Goal: Information Seeking & Learning: Learn about a topic

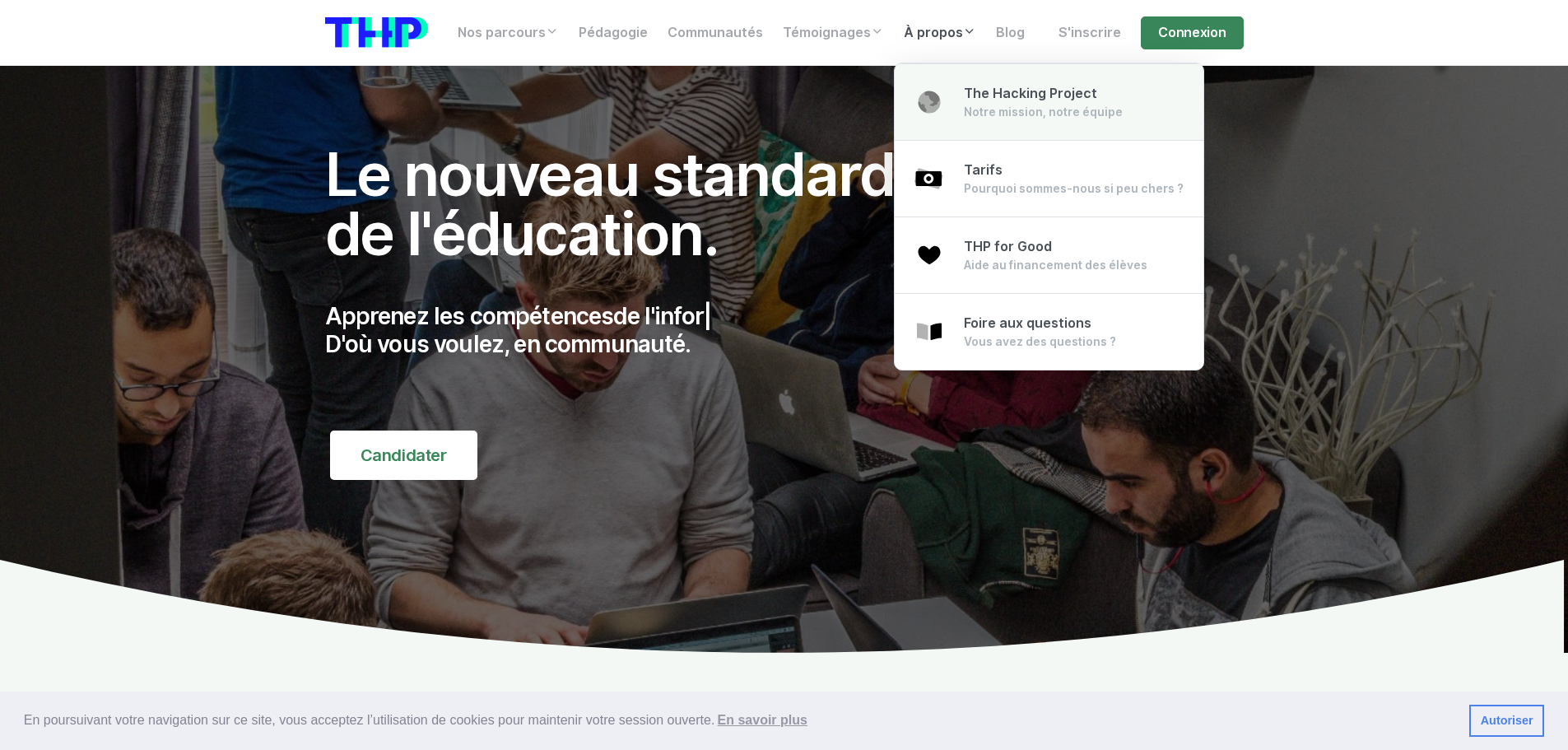
click at [1042, 101] on span "The Hacking Project" at bounding box center [1031, 93] width 134 height 16
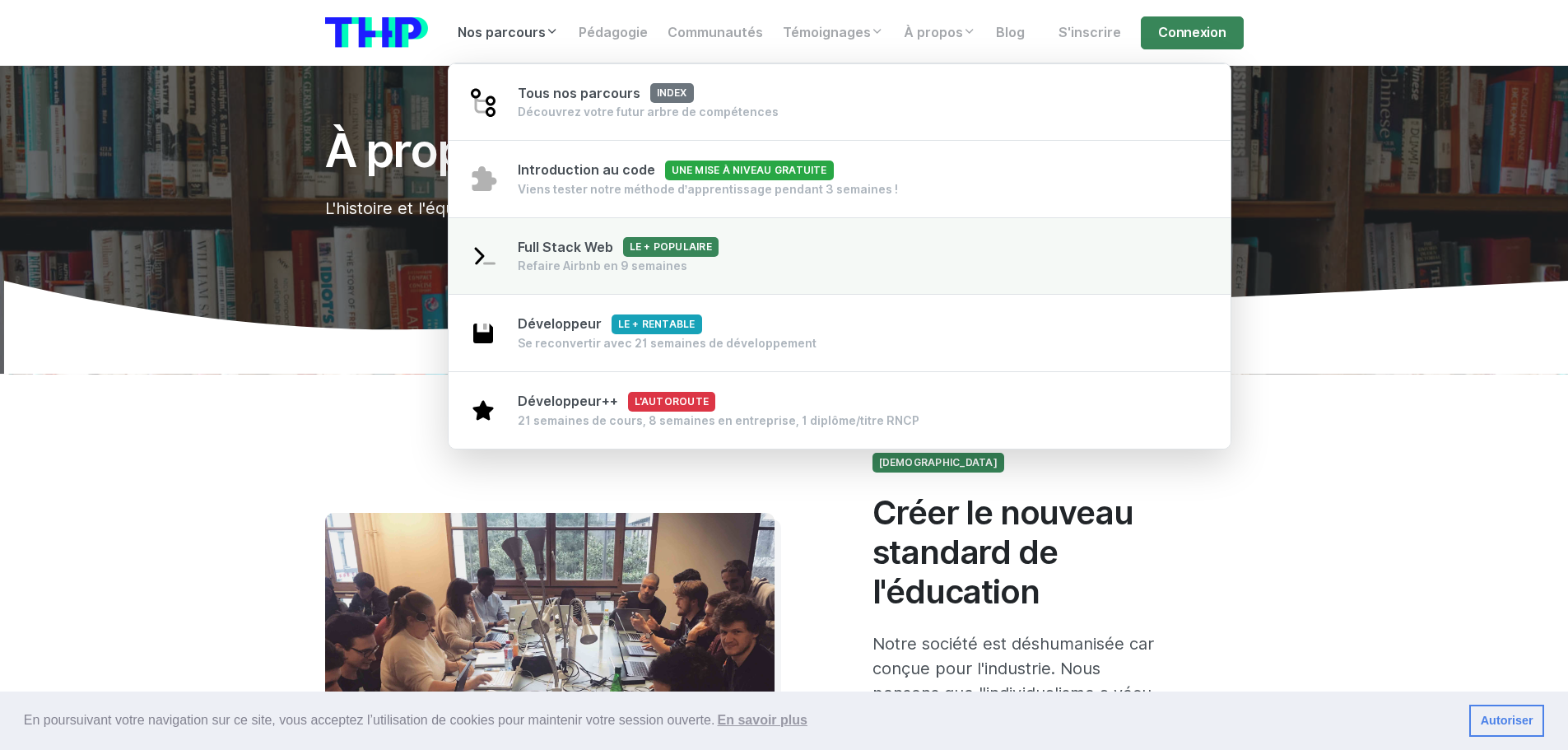
click at [753, 261] on link "Full Stack Web Le + populaire Refaire Airbnb en 9 semaines" at bounding box center [840, 256] width 783 height 78
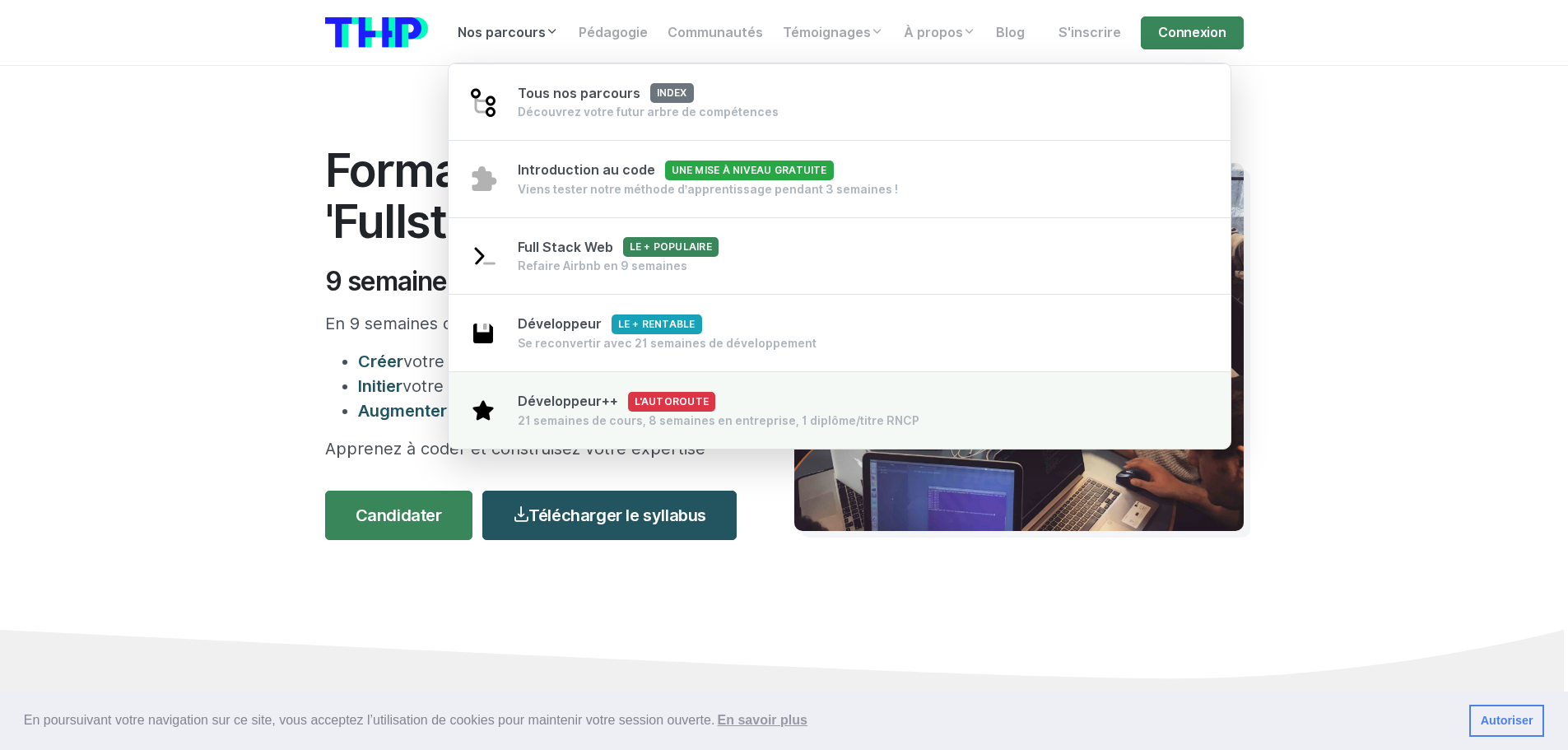
click at [765, 410] on div "Développeur++ L'autoroute 21 semaines de cours, 8 semaines en entreprise, 1 dip…" at bounding box center [718, 409] width 402 height 37
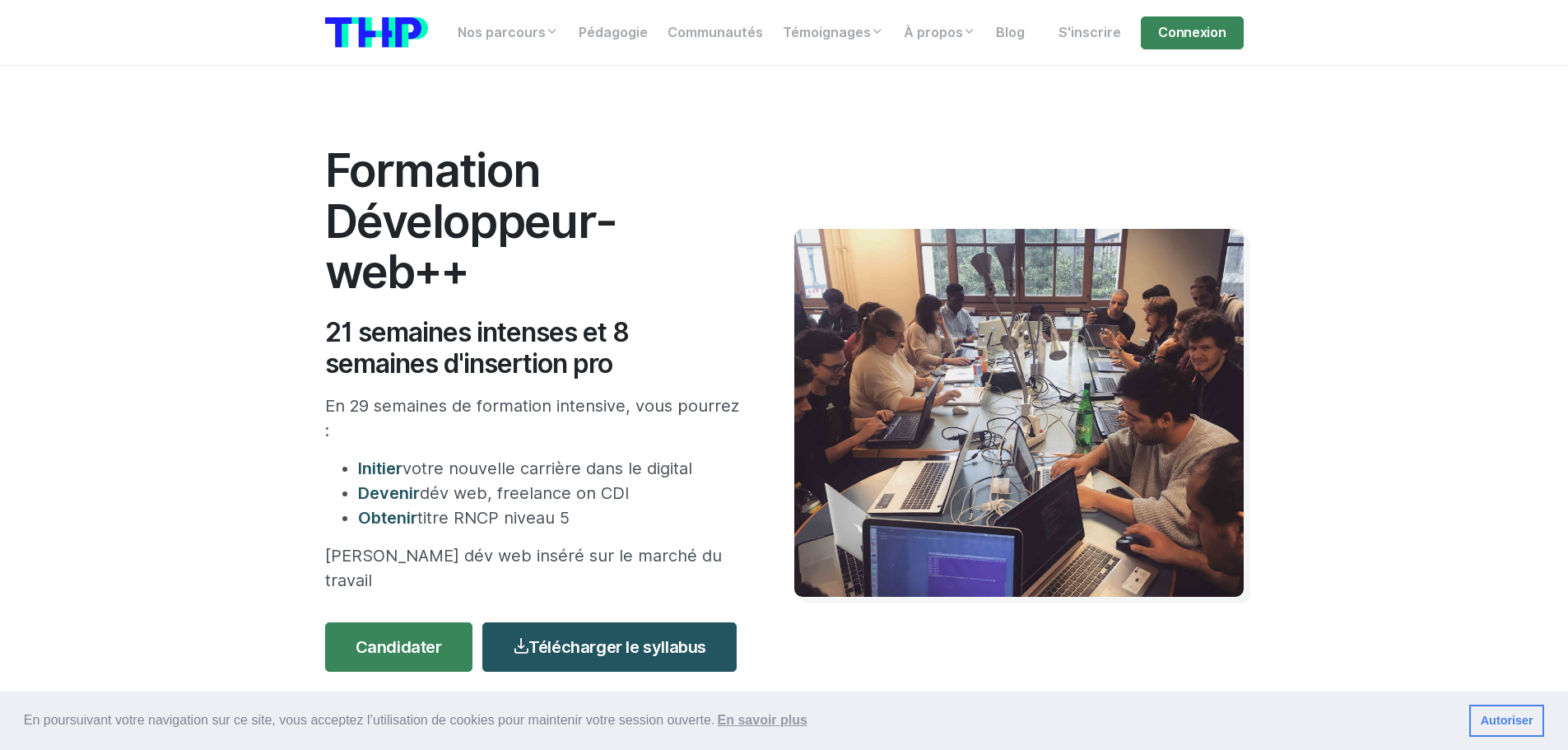
drag, startPoint x: 621, startPoint y: 366, endPoint x: 303, endPoint y: 159, distance: 379.4
click at [303, 159] on section "Formation Développeur-web++ 21 semaines intenses et 8 semaines d'insertion pro …" at bounding box center [784, 460] width 1568 height 789
click at [475, 268] on h1 "Formation Développeur-web++" at bounding box center [536, 221] width 420 height 152
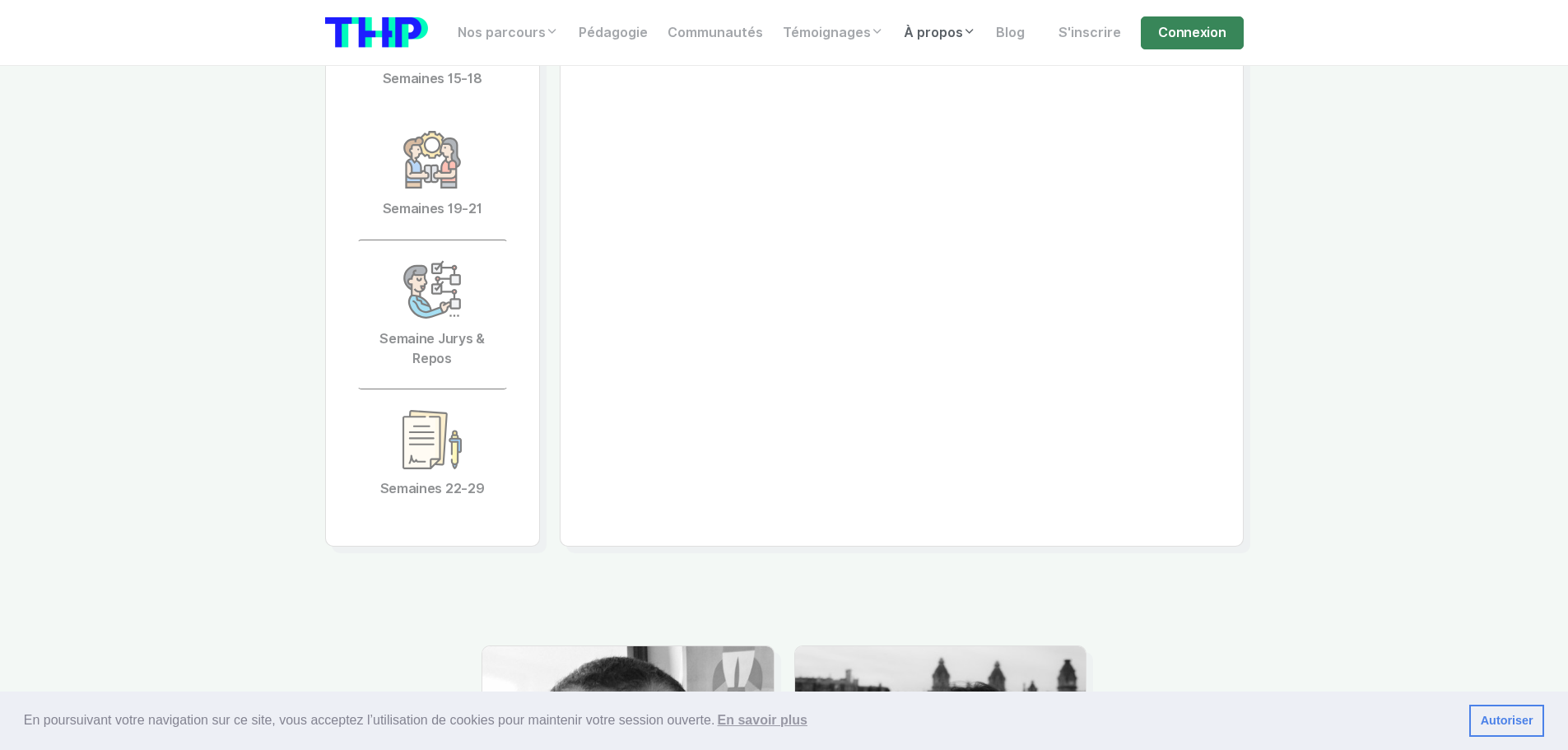
scroll to position [4150, 0]
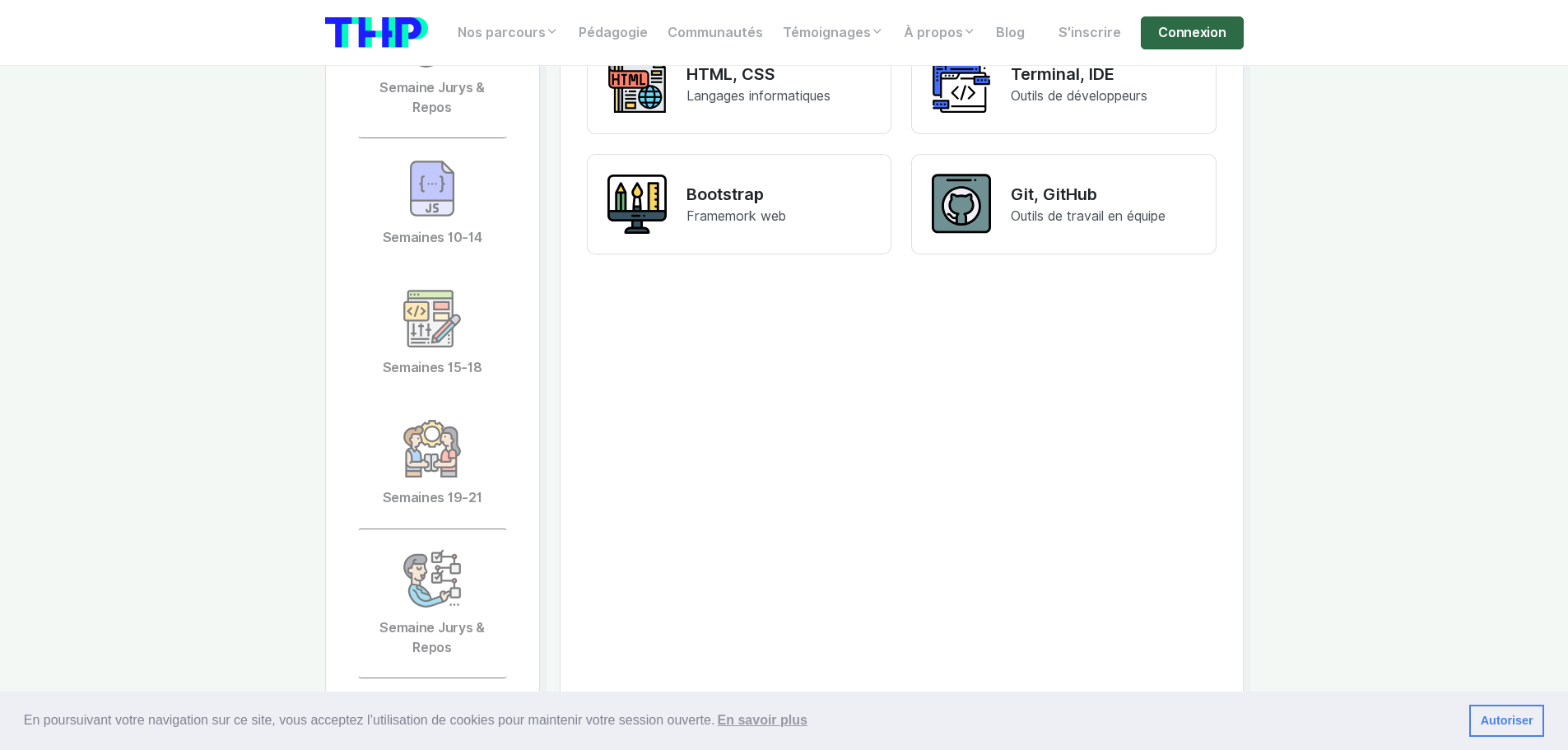
click at [1200, 32] on link "Connexion" at bounding box center [1192, 32] width 102 height 33
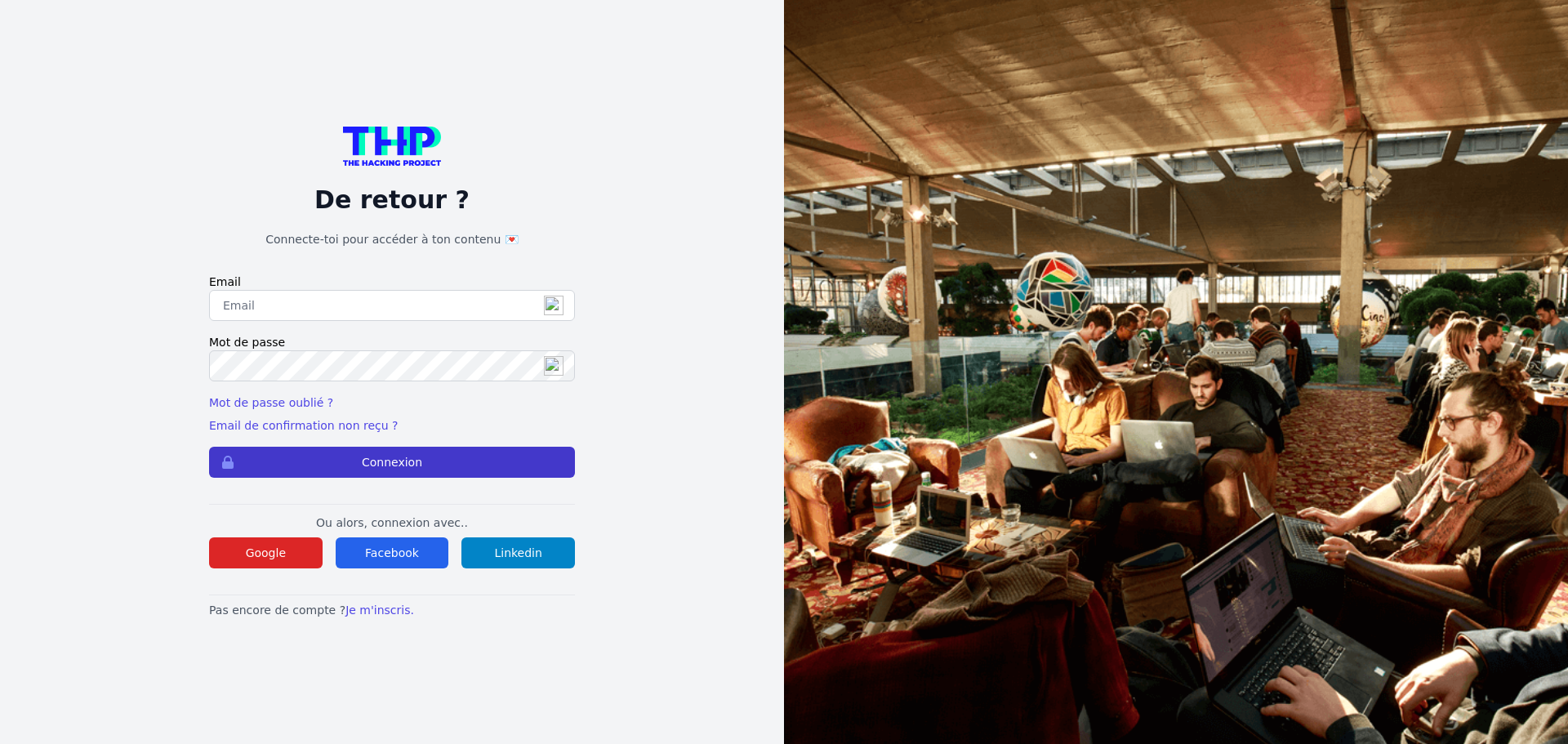
type input "[EMAIL_ADDRESS][DOMAIN_NAME]"
click at [400, 460] on button "Connexion" at bounding box center [392, 461] width 366 height 31
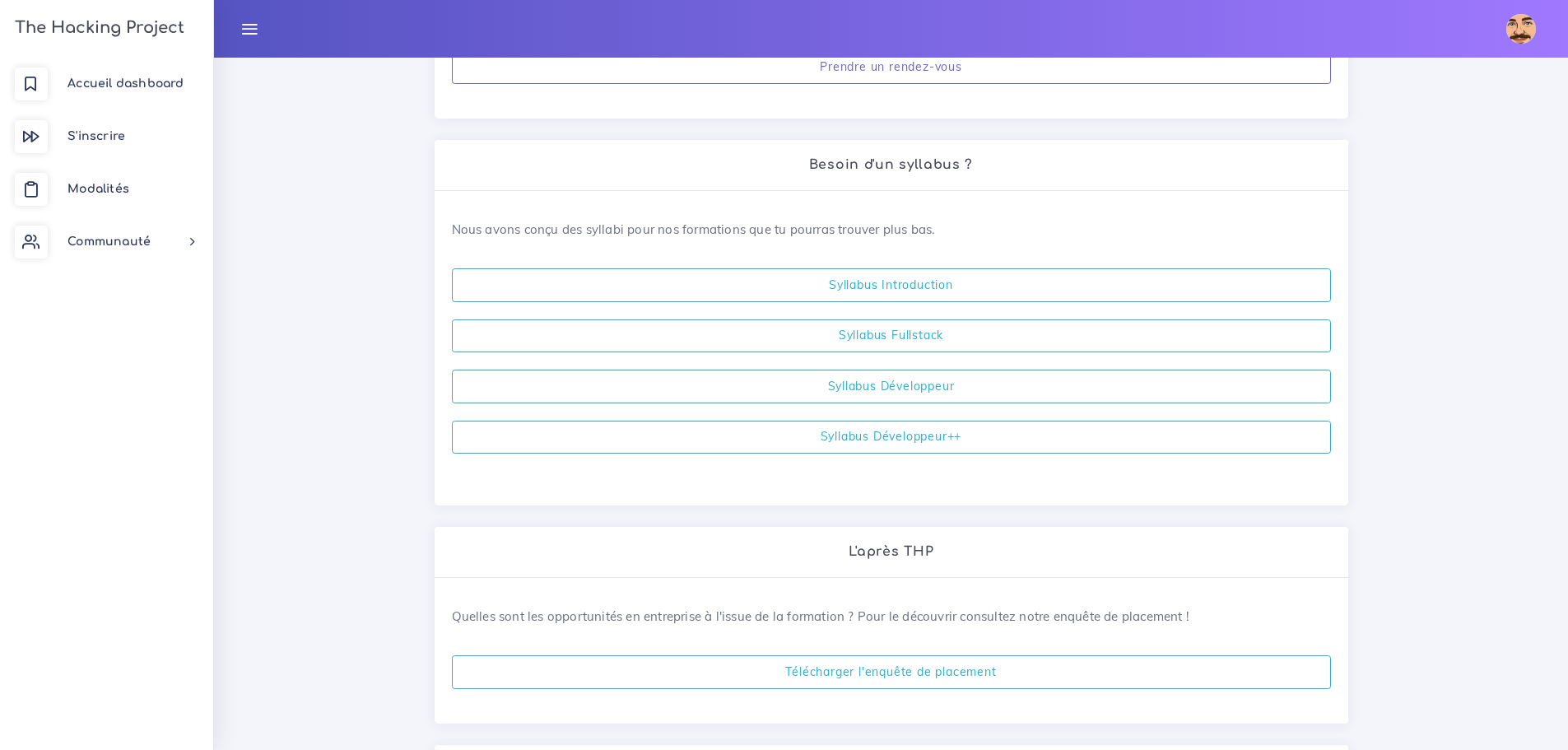
scroll to position [411, 0]
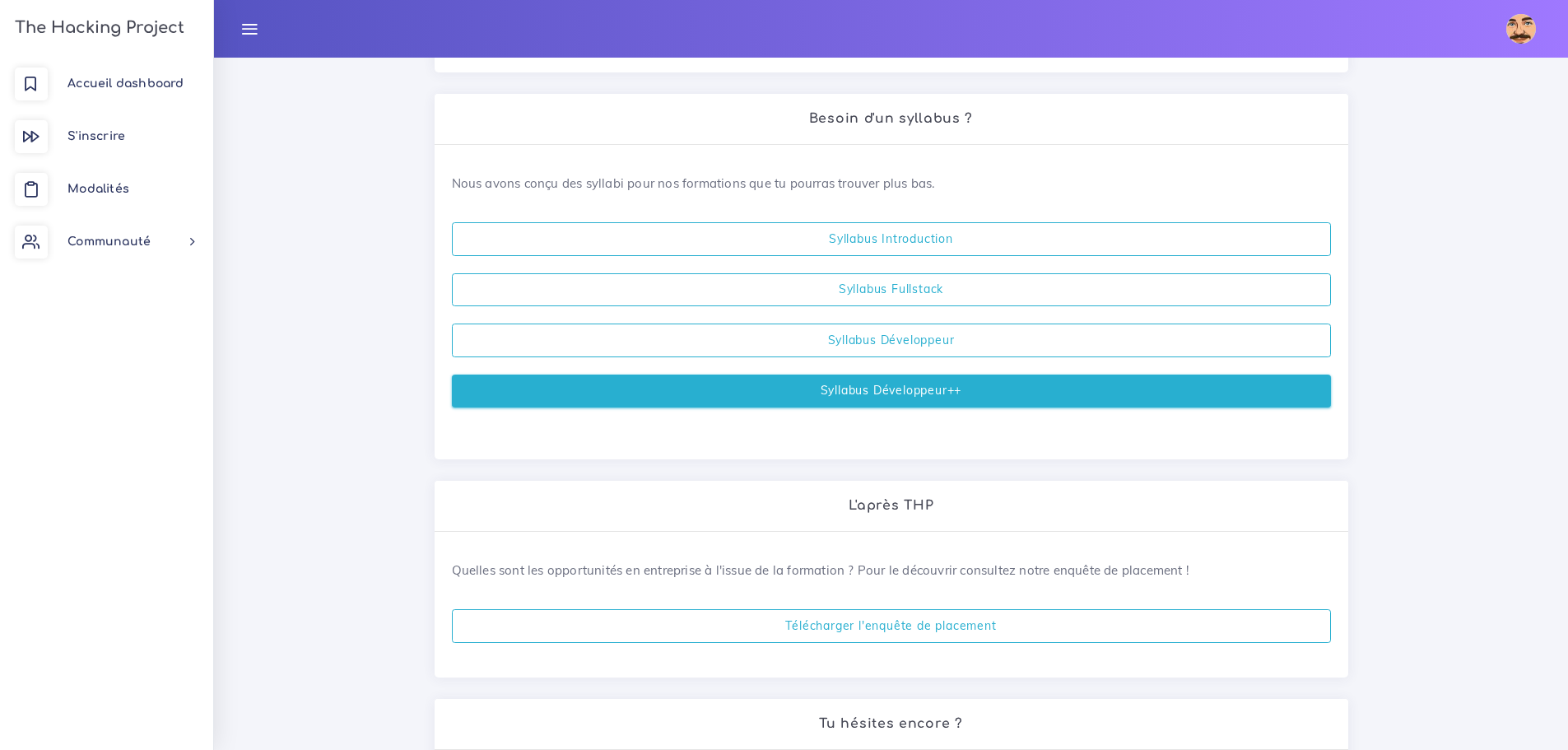
click at [937, 386] on link "Syllabus Développeur++" at bounding box center [891, 391] width 879 height 34
